Goal: Find contact information: Find contact information

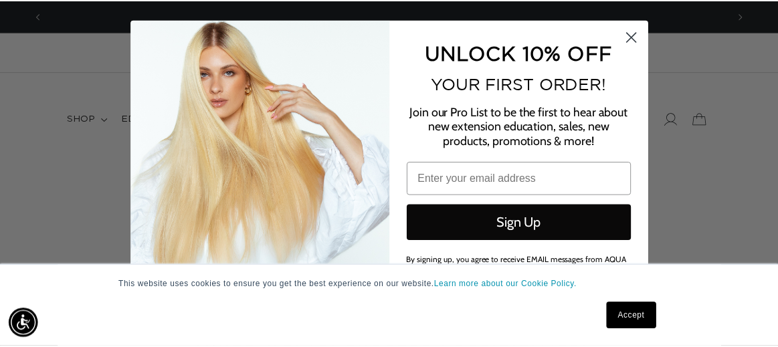
scroll to position [0, 689]
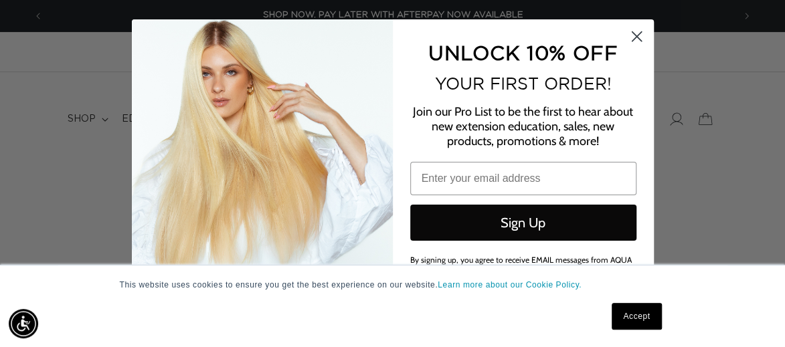
click at [637, 34] on circle "Close dialog" at bounding box center [636, 36] width 22 height 22
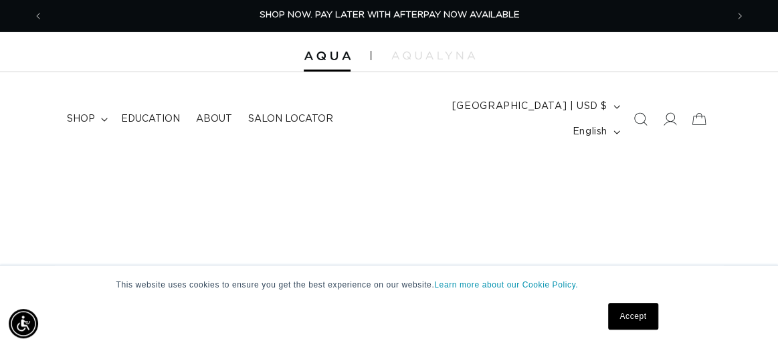
click at [626, 317] on link "Accept" at bounding box center [633, 316] width 50 height 27
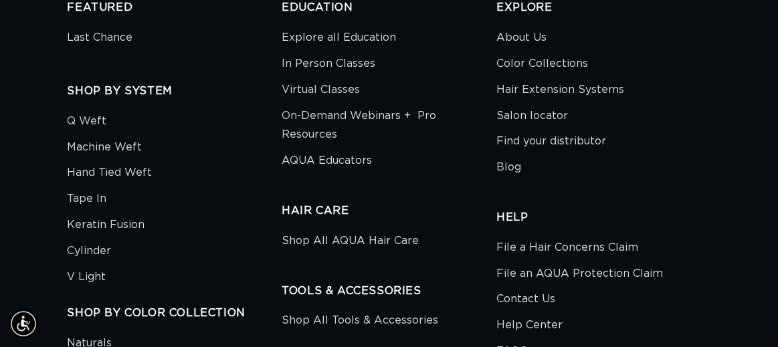
scroll to position [4057, 0]
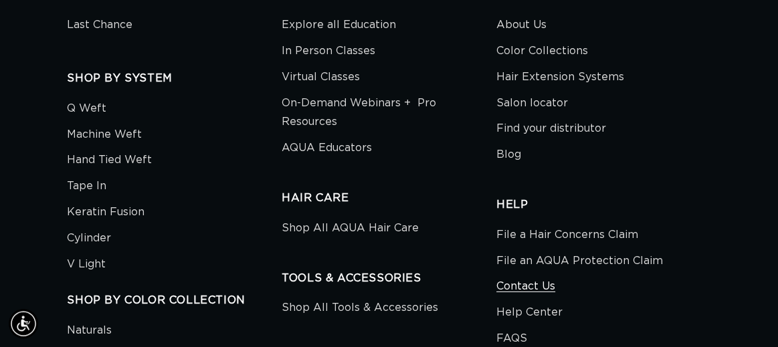
click at [537, 274] on link "Contact Us" at bounding box center [526, 287] width 59 height 26
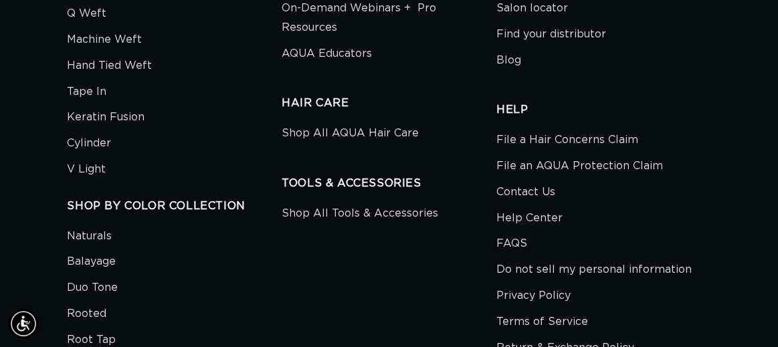
scroll to position [0, 1366]
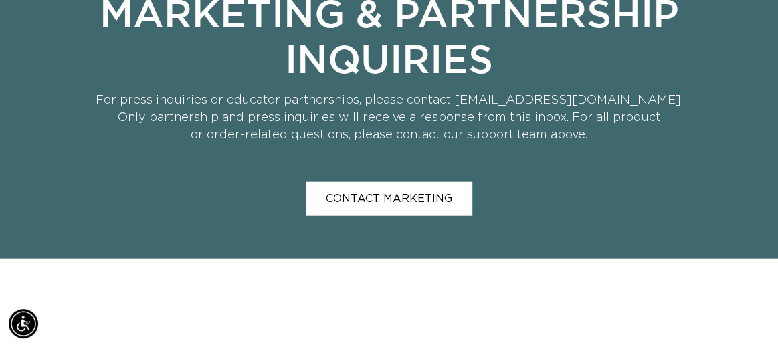
drag, startPoint x: 780, startPoint y: 197, endPoint x: 763, endPoint y: 165, distance: 36.5
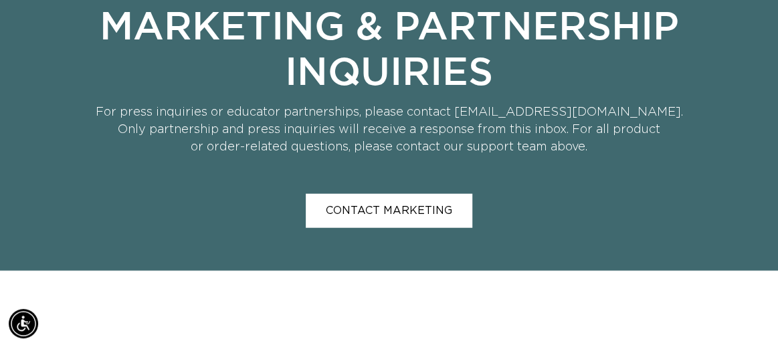
click at [426, 194] on link "contact marketing" at bounding box center [389, 211] width 167 height 34
